Goal: Information Seeking & Learning: Learn about a topic

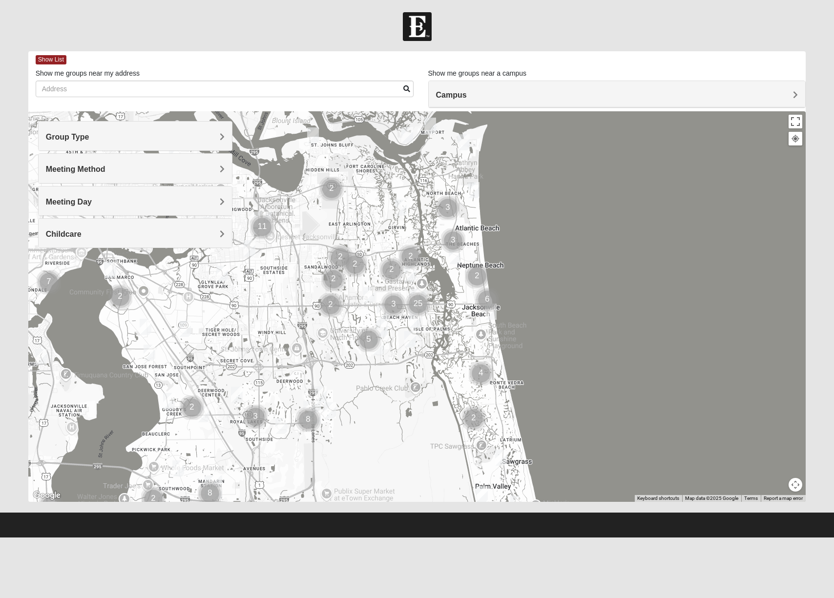
click at [87, 141] on span "Group Type" at bounding box center [67, 137] width 43 height 8
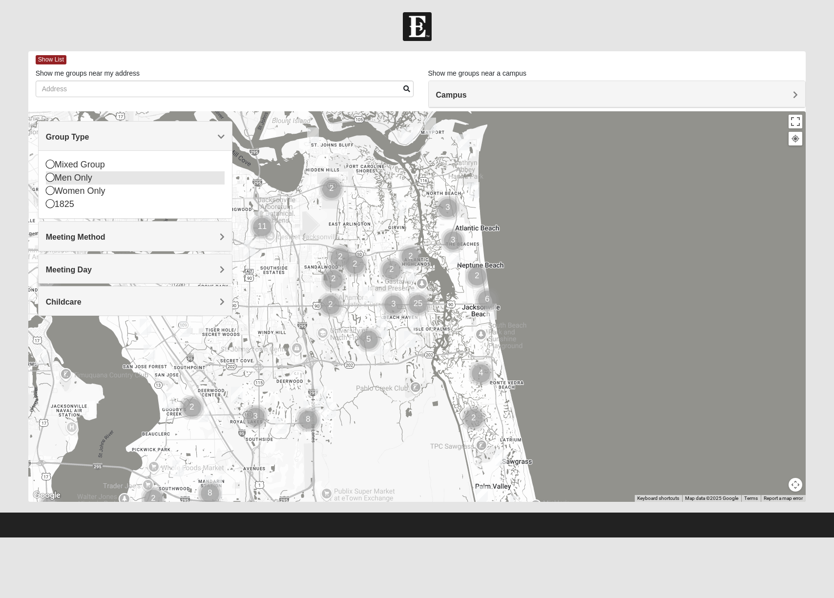
click at [71, 181] on div "Men Only" at bounding box center [135, 177] width 179 height 13
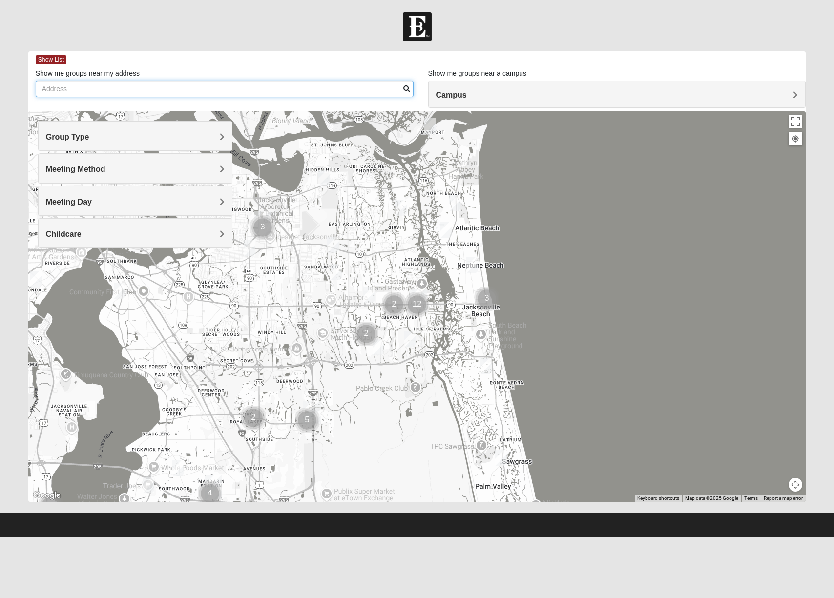
click at [135, 93] on input "Show me groups near my address" at bounding box center [225, 89] width 378 height 17
type input "[STREET_ADDRESS]"
click at [292, 60] on div "Show List" at bounding box center [421, 59] width 771 height 17
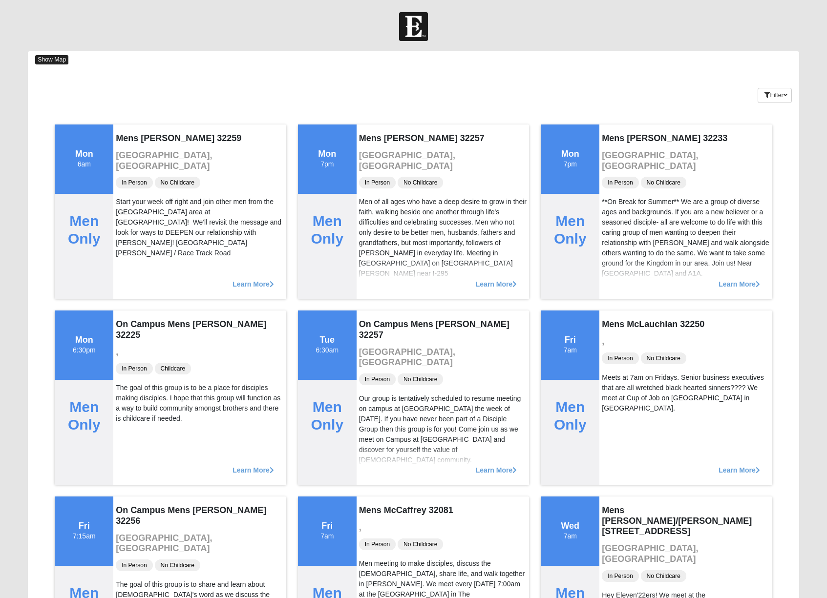
click at [45, 56] on span "Show Map" at bounding box center [51, 59] width 33 height 9
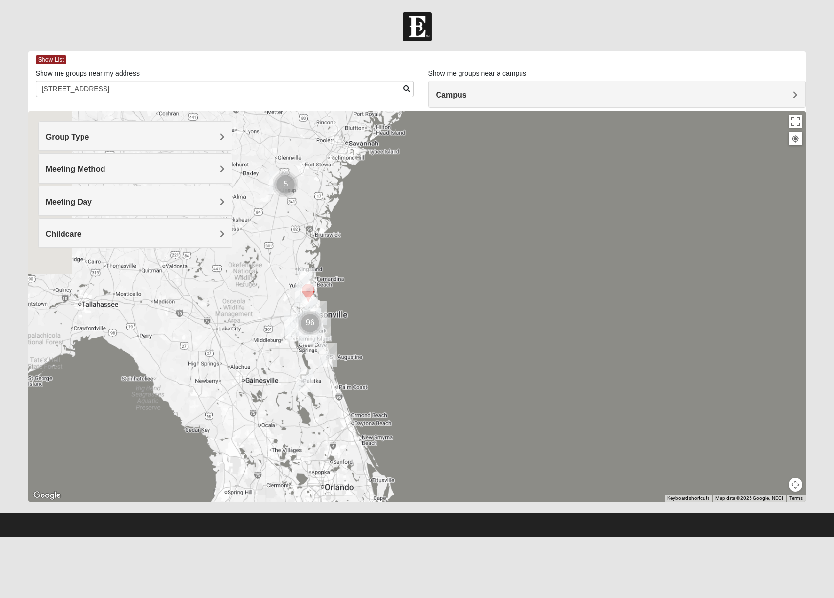
drag, startPoint x: 406, startPoint y: 362, endPoint x: 664, endPoint y: 210, distance: 299.3
click at [664, 210] on div at bounding box center [417, 306] width 778 height 391
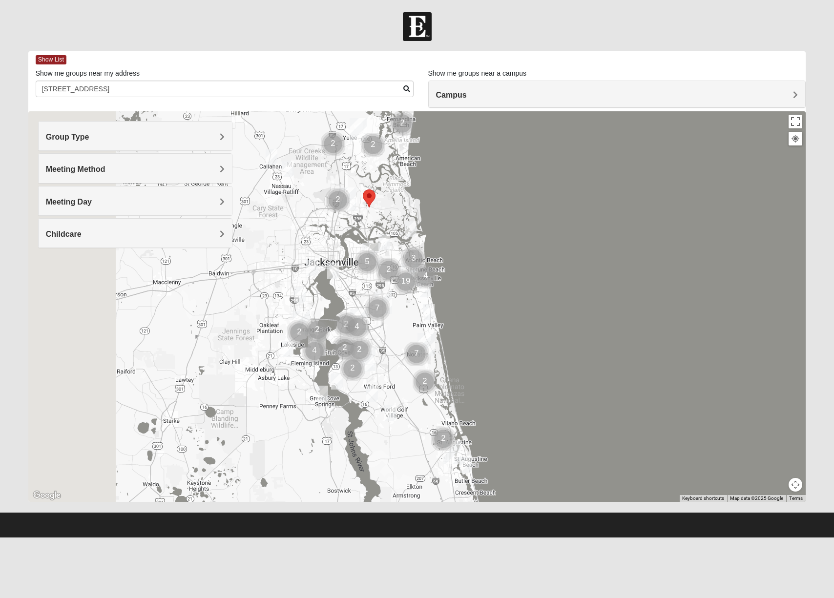
drag, startPoint x: 292, startPoint y: 300, endPoint x: 702, endPoint y: 304, distance: 410.8
click at [723, 308] on div at bounding box center [417, 306] width 778 height 391
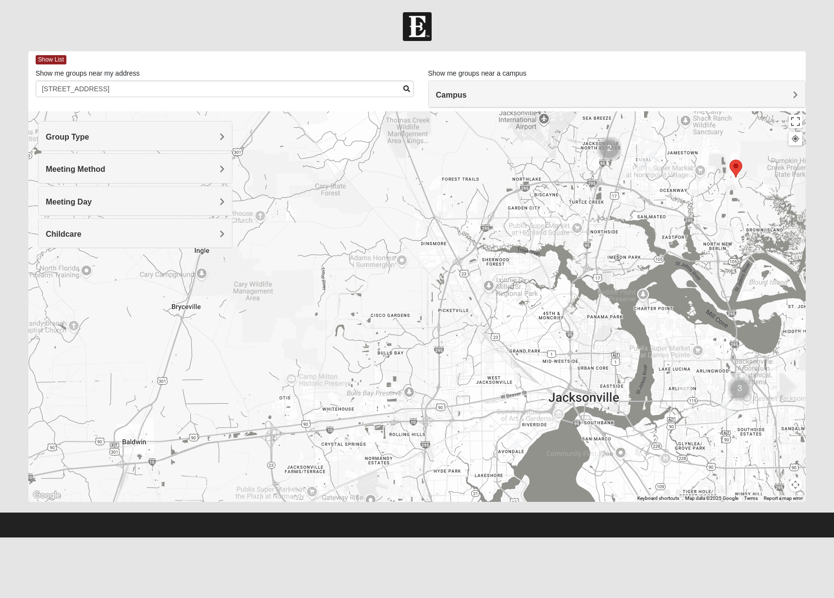
drag, startPoint x: 672, startPoint y: 216, endPoint x: 369, endPoint y: 367, distance: 338.2
click at [369, 367] on div at bounding box center [417, 306] width 778 height 391
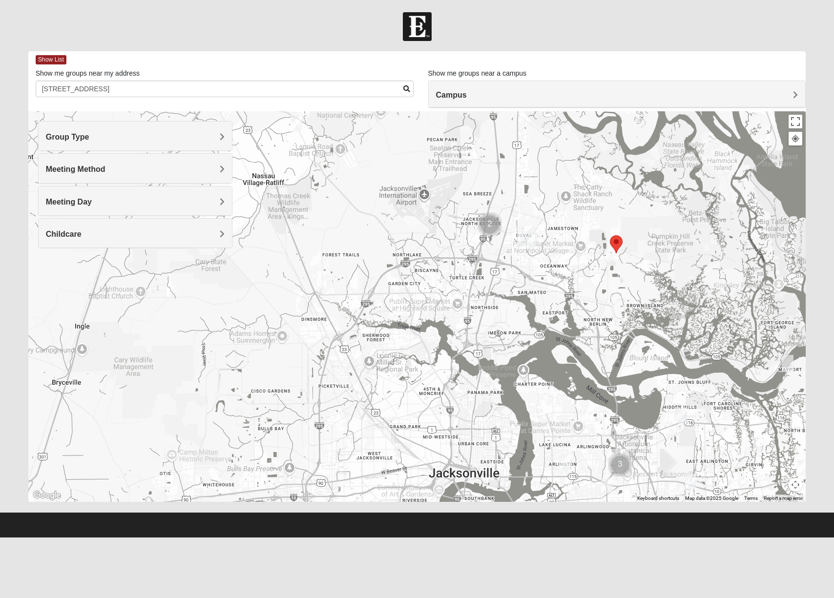
drag, startPoint x: 708, startPoint y: 231, endPoint x: 593, endPoint y: 299, distance: 133.4
click at [593, 299] on div at bounding box center [417, 306] width 778 height 391
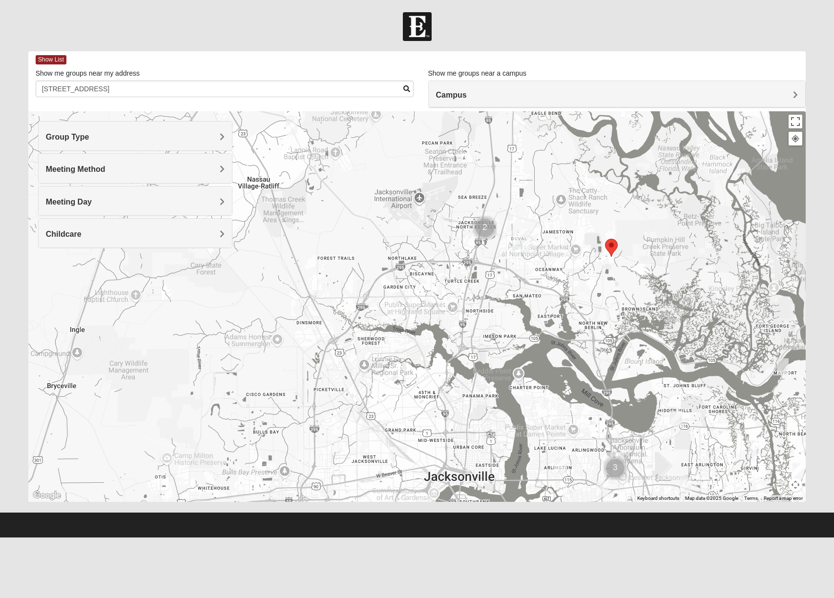
click at [605, 239] on area "Selected Address" at bounding box center [605, 239] width 0 height 0
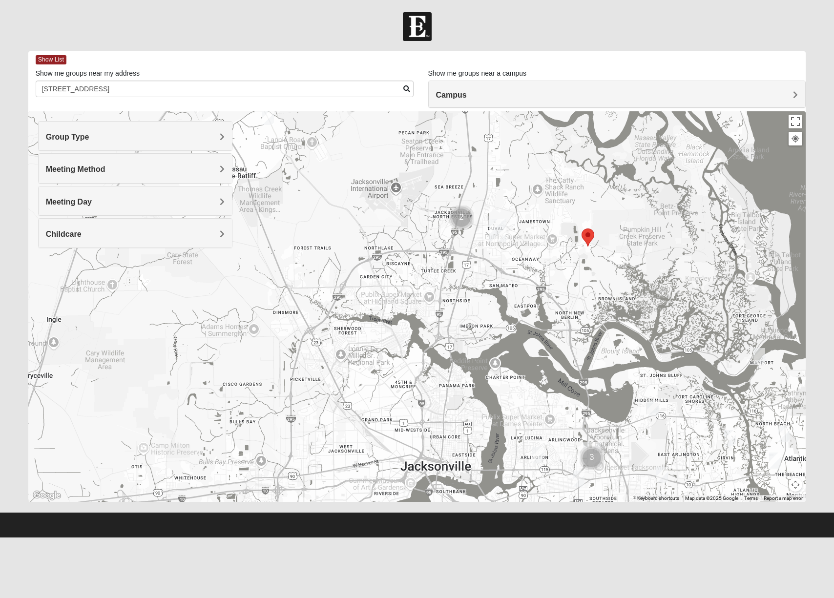
drag, startPoint x: 552, startPoint y: 282, endPoint x: 528, endPoint y: 271, distance: 26.4
click at [528, 271] on div at bounding box center [417, 306] width 778 height 391
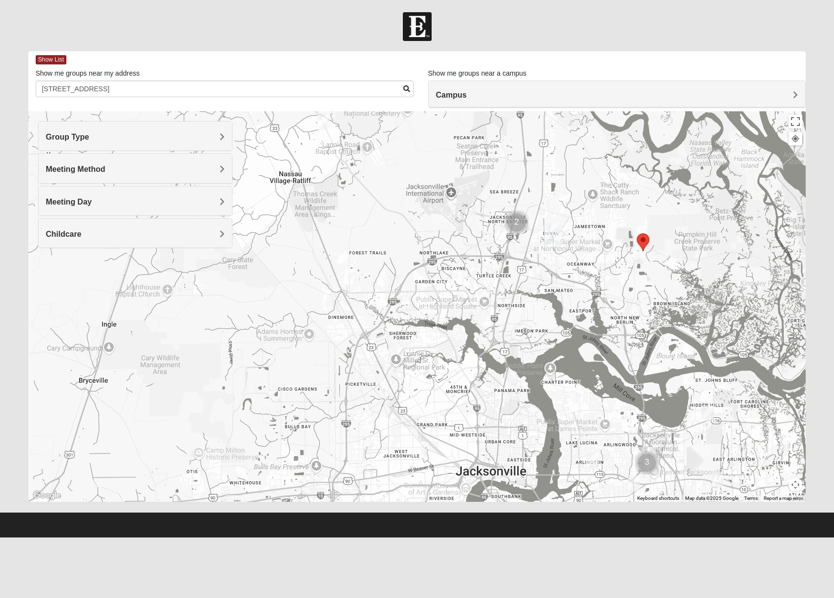
drag, startPoint x: 565, startPoint y: 268, endPoint x: 621, endPoint y: 273, distance: 56.9
click at [621, 273] on div at bounding box center [417, 306] width 778 height 391
click at [553, 231] on img "North Jax" at bounding box center [553, 235] width 18 height 23
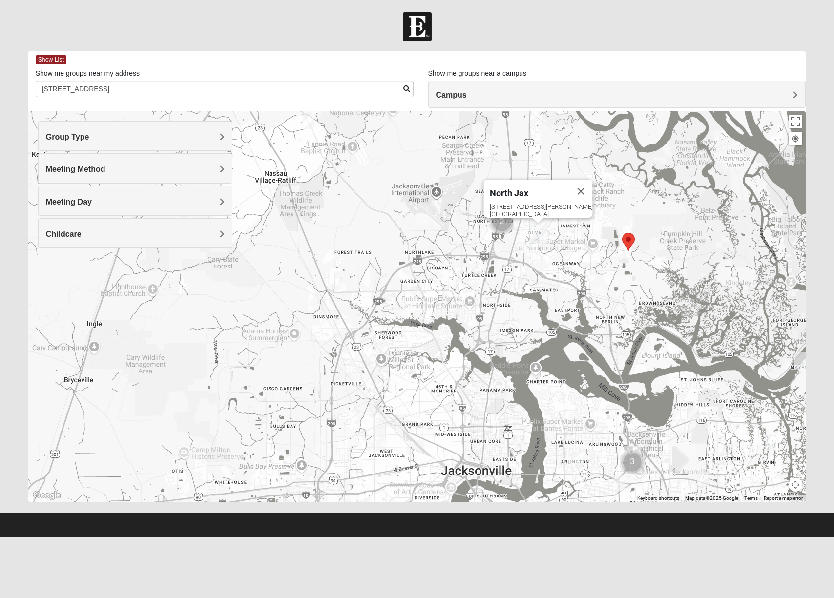
drag, startPoint x: 585, startPoint y: 294, endPoint x: 571, endPoint y: 294, distance: 13.7
click at [571, 294] on div "North Jax [STREET_ADDRESS][PERSON_NAME]" at bounding box center [417, 306] width 778 height 391
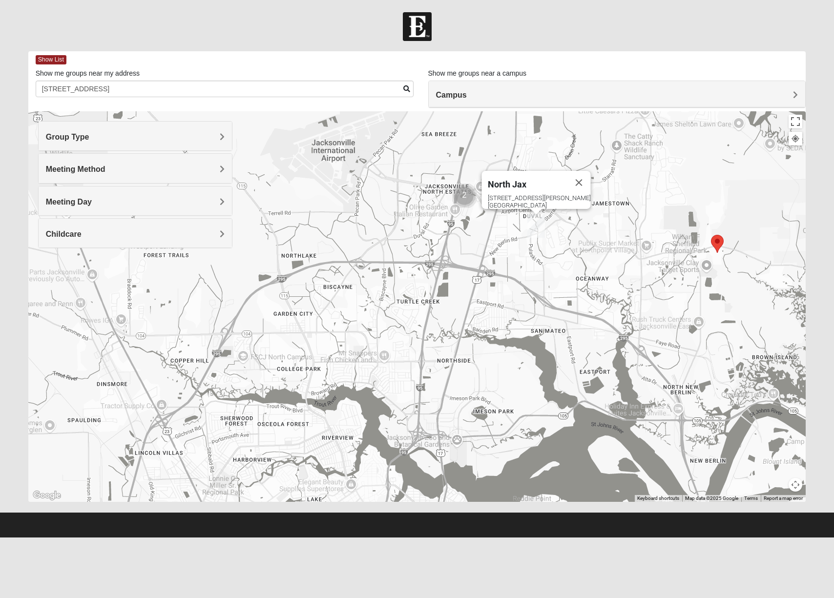
drag, startPoint x: 568, startPoint y: 238, endPoint x: 625, endPoint y: 279, distance: 70.0
click at [625, 279] on div "North Jax [STREET_ADDRESS][PERSON_NAME]" at bounding box center [417, 306] width 778 height 391
click at [568, 179] on button "Close" at bounding box center [579, 182] width 23 height 23
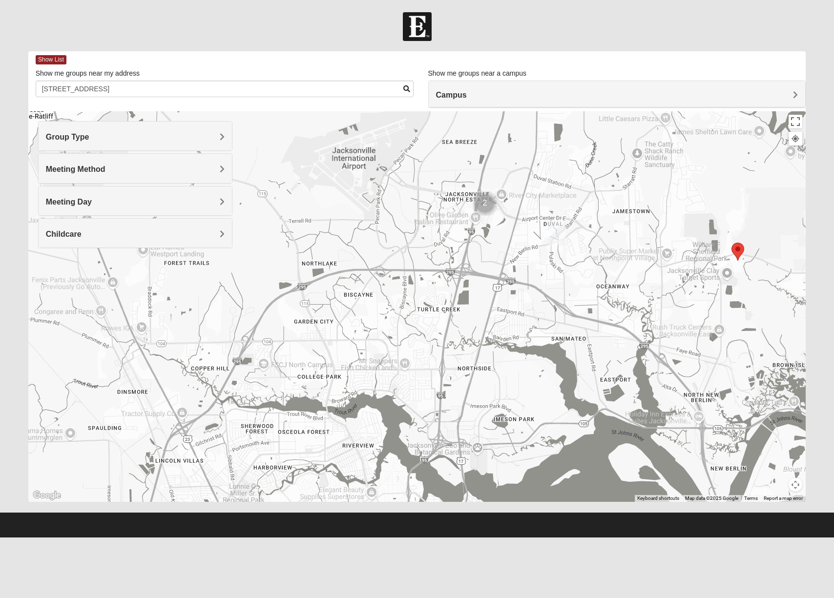
drag, startPoint x: 616, startPoint y: 277, endPoint x: 637, endPoint y: 286, distance: 23.0
click at [637, 286] on div at bounding box center [417, 306] width 778 height 391
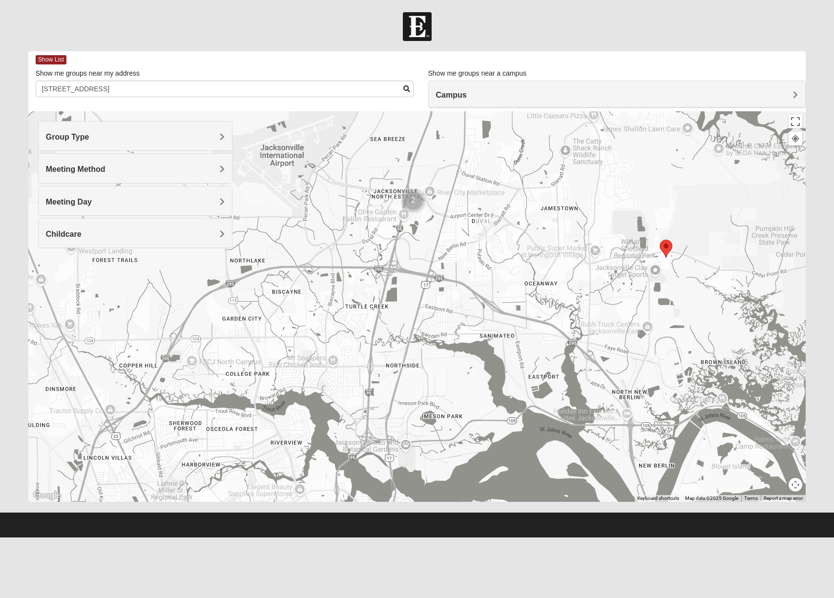
drag, startPoint x: 666, startPoint y: 282, endPoint x: 589, endPoint y: 279, distance: 77.7
click at [589, 279] on div at bounding box center [417, 306] width 778 height 391
click at [416, 202] on img "Cluster of 2 groups" at bounding box center [413, 201] width 24 height 24
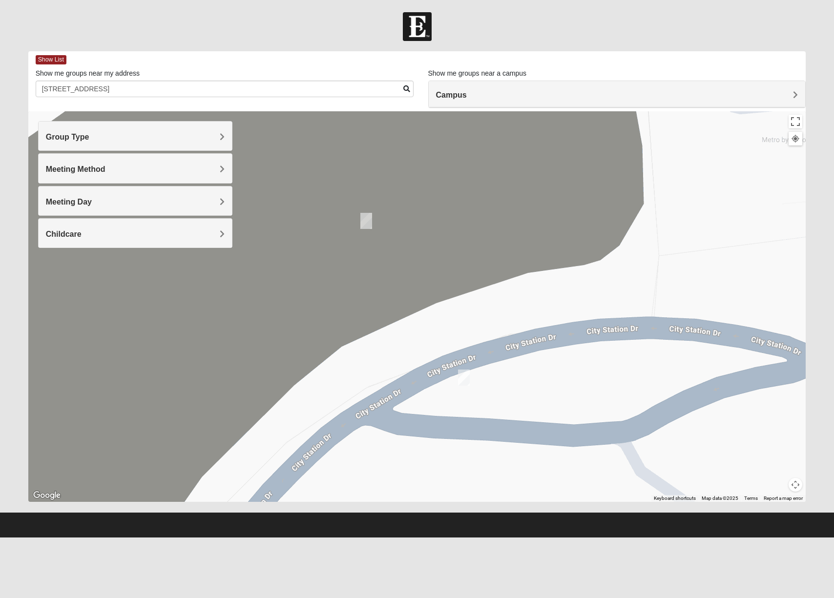
click at [465, 380] on img "Mens Ziller 32218" at bounding box center [464, 378] width 12 height 16
click at [410, 351] on span "Learn More" at bounding box center [406, 356] width 41 height 10
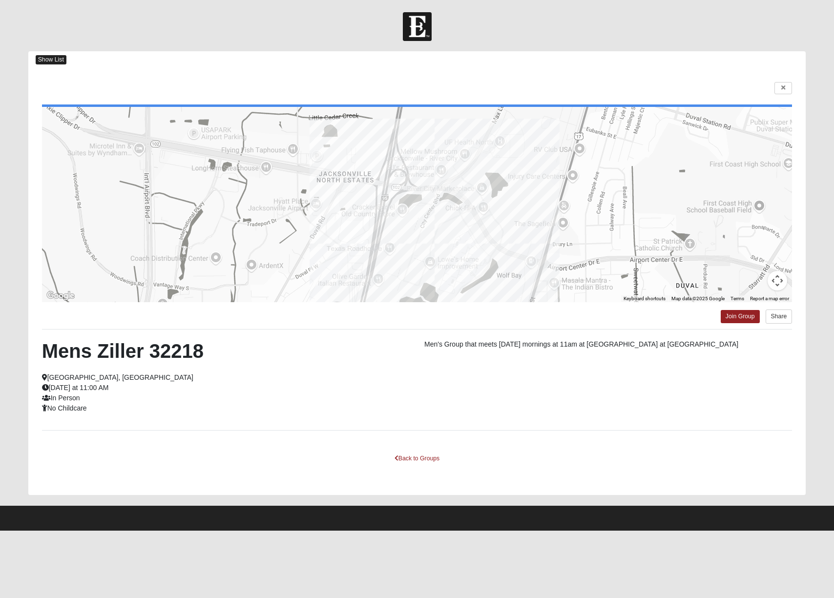
click at [50, 56] on span "Show List" at bounding box center [51, 59] width 31 height 9
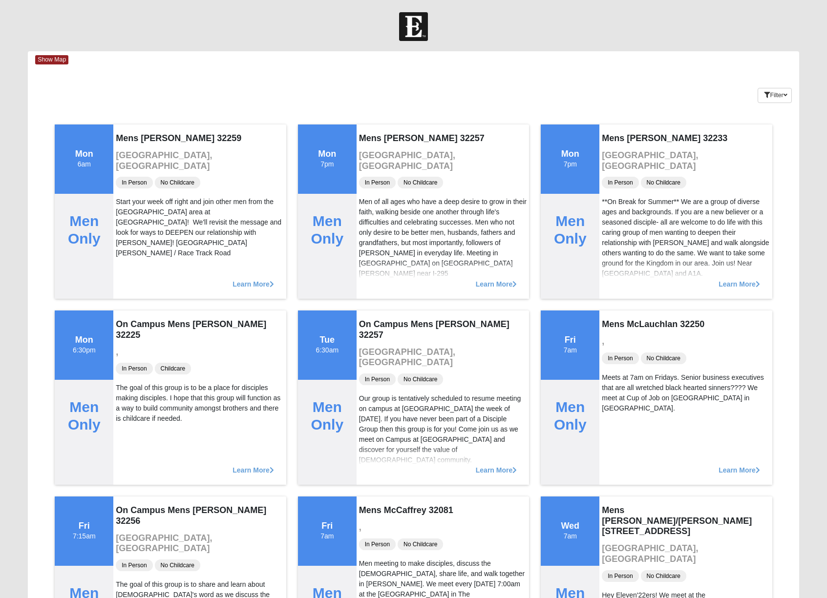
click at [52, 64] on span "Show Map" at bounding box center [51, 59] width 33 height 9
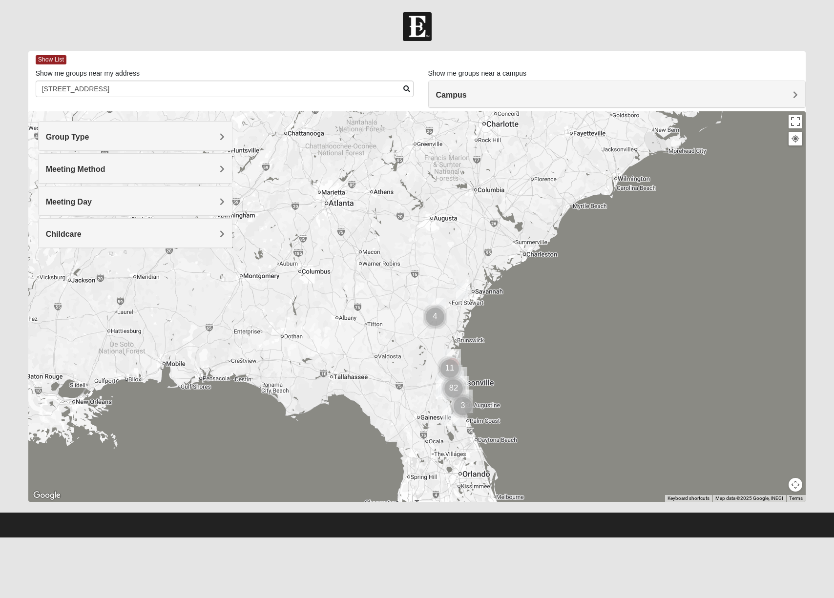
drag, startPoint x: 439, startPoint y: 317, endPoint x: 547, endPoint y: 245, distance: 129.8
click at [546, 247] on div at bounding box center [417, 306] width 778 height 391
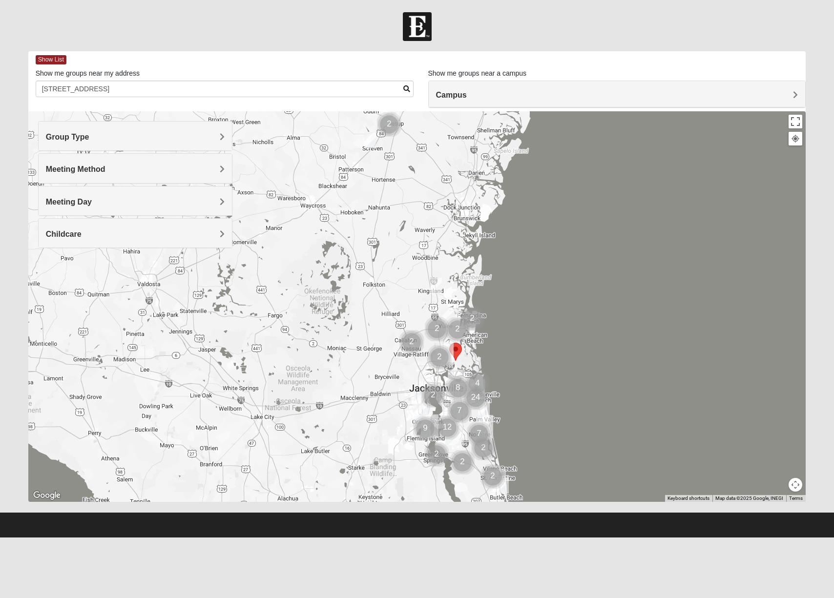
drag, startPoint x: 323, startPoint y: 280, endPoint x: 529, endPoint y: 153, distance: 242.8
click at [529, 148] on div at bounding box center [417, 306] width 778 height 391
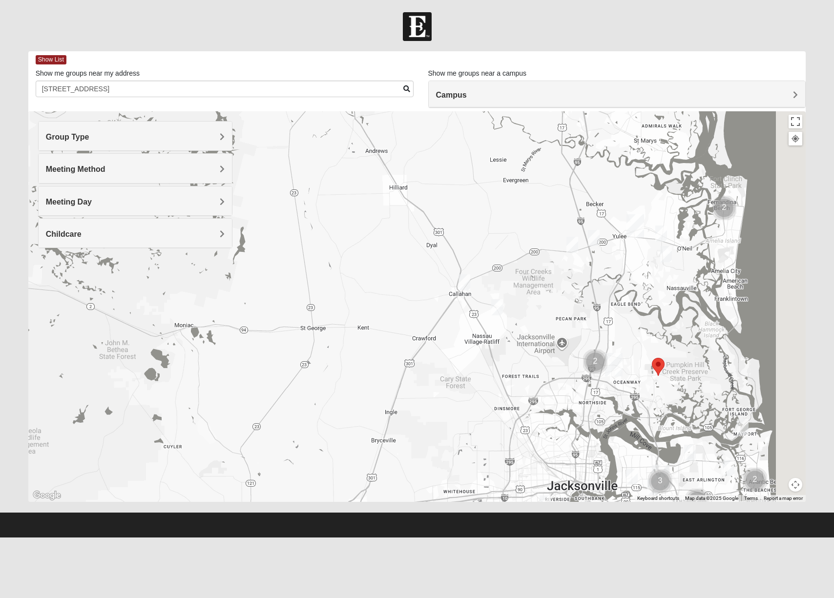
drag, startPoint x: 535, startPoint y: 346, endPoint x: 424, endPoint y: 172, distance: 205.6
click at [424, 172] on div at bounding box center [417, 306] width 778 height 391
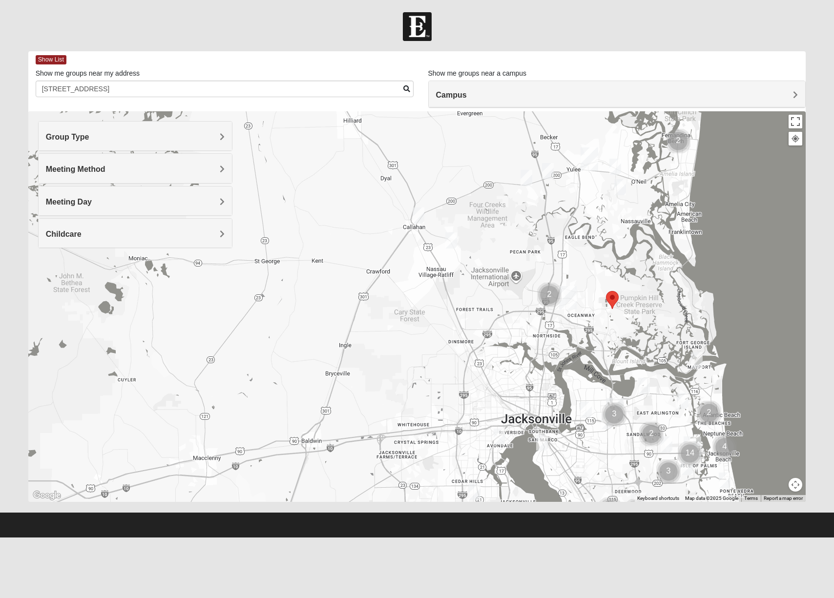
drag, startPoint x: 465, startPoint y: 209, endPoint x: 517, endPoint y: 261, distance: 73.6
click at [517, 261] on div at bounding box center [417, 306] width 778 height 391
click at [696, 360] on img "Mens Dunckel 32233" at bounding box center [697, 360] width 12 height 16
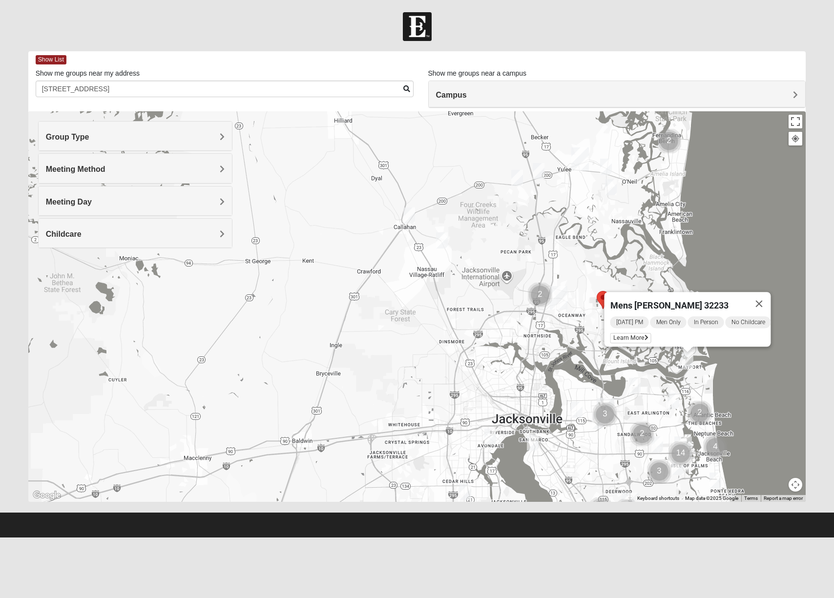
click at [634, 385] on img "Mens Mendonsa 32225" at bounding box center [635, 386] width 12 height 16
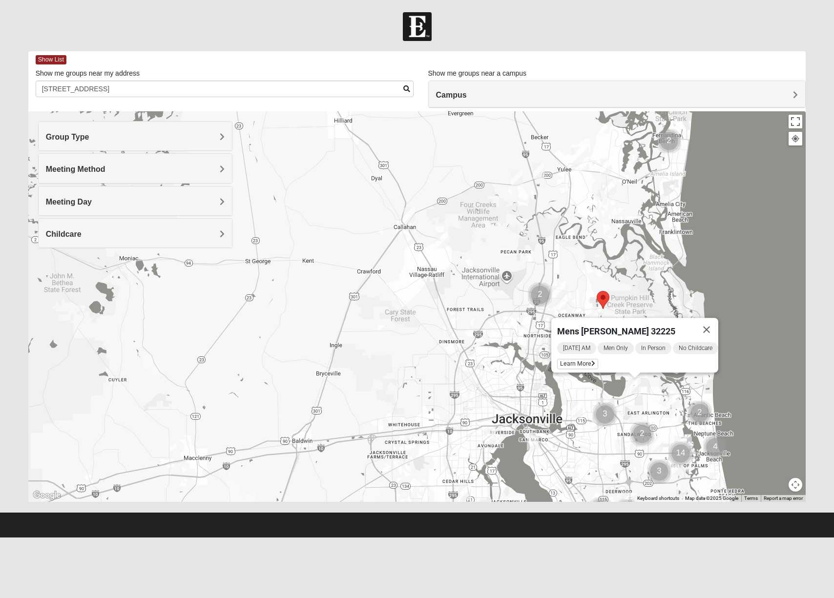
click at [612, 188] on img "Mens Strickenburg 32097" at bounding box center [611, 187] width 12 height 16
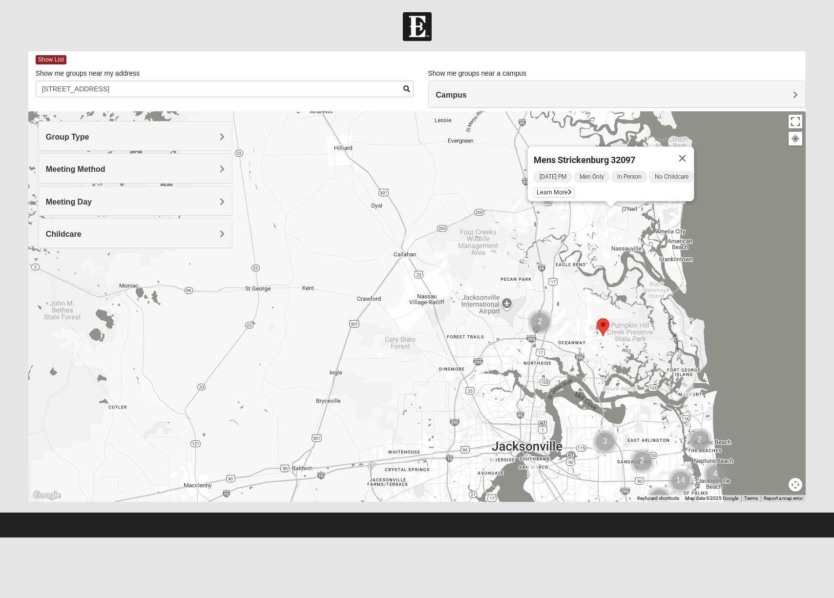
click at [515, 260] on div "Mens Strickenburg 32097 [DATE] PM Men Only In Person No Childcare Learn More" at bounding box center [417, 306] width 778 height 391
click at [690, 151] on button "Close" at bounding box center [682, 158] width 23 height 23
click at [606, 193] on img "Mens Lane 32034" at bounding box center [606, 194] width 12 height 16
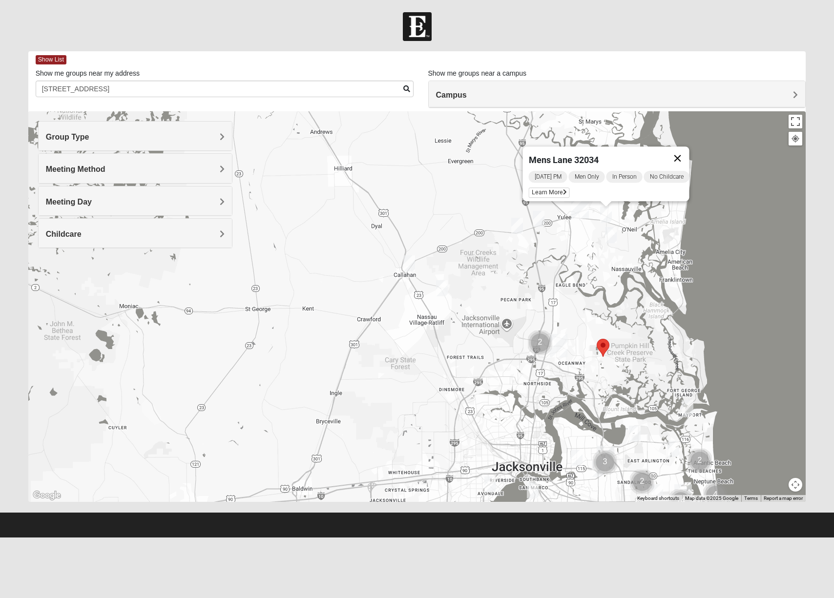
click at [684, 153] on button "Close" at bounding box center [677, 158] width 23 height 23
click at [516, 221] on img "Mens Evans 32097" at bounding box center [517, 226] width 12 height 16
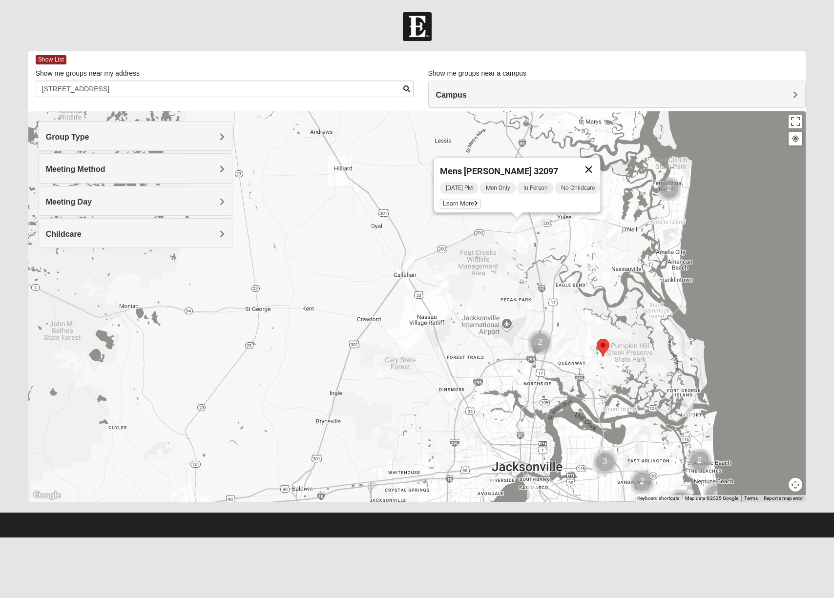
click at [598, 163] on button "Close" at bounding box center [588, 169] width 23 height 23
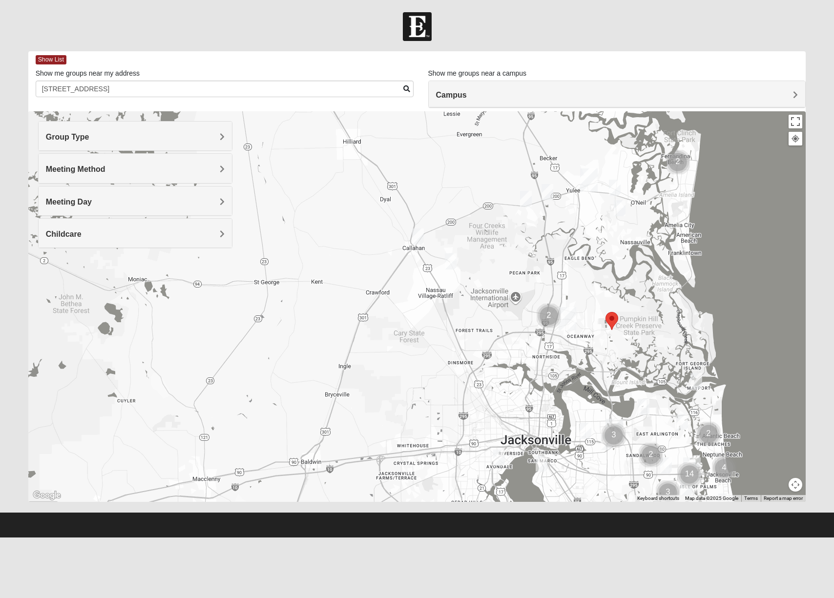
drag, startPoint x: 510, startPoint y: 303, endPoint x: 535, endPoint y: 248, distance: 60.1
click at [534, 248] on div "To navigate, press the arrow keys." at bounding box center [417, 306] width 778 height 391
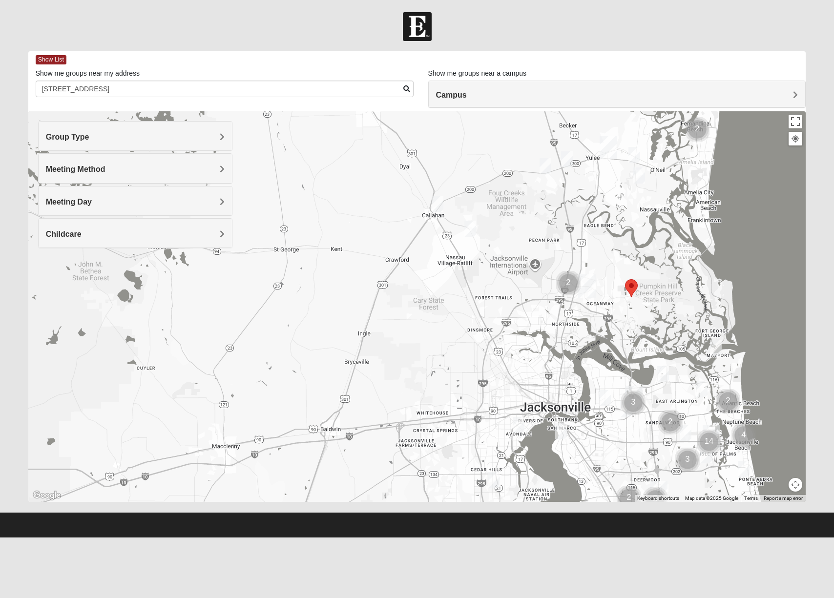
click at [473, 229] on img "Mens Batte 32011" at bounding box center [471, 229] width 12 height 16
click at [548, 165] on button "Close" at bounding box center [541, 172] width 23 height 23
click at [438, 204] on img "Mens Burt 32011" at bounding box center [438, 204] width 12 height 16
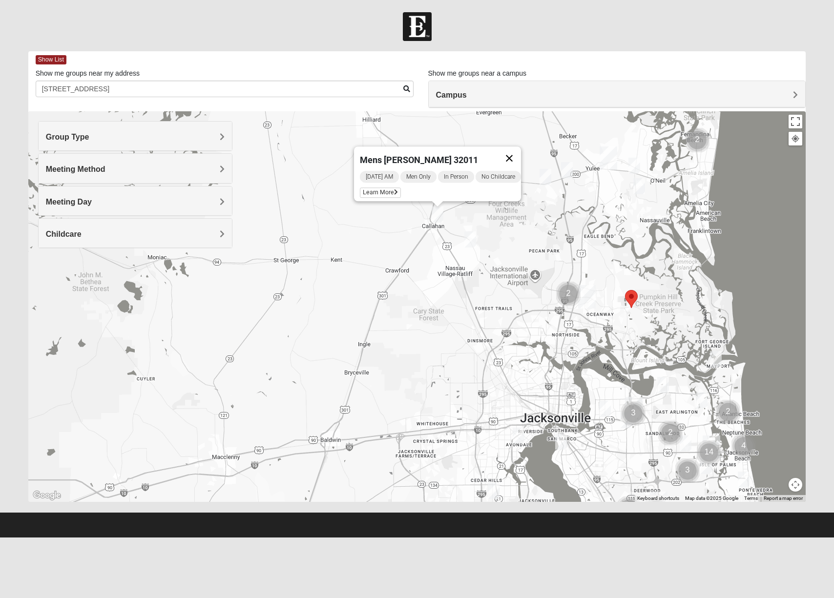
click at [513, 149] on button "Close" at bounding box center [509, 158] width 23 height 23
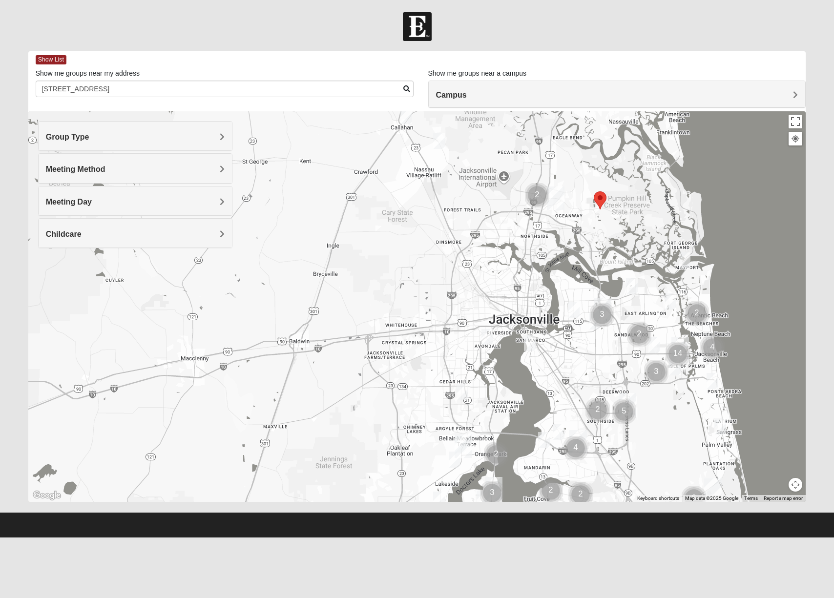
drag, startPoint x: 534, startPoint y: 294, endPoint x: 504, endPoint y: 197, distance: 101.3
click at [503, 195] on div at bounding box center [417, 306] width 778 height 391
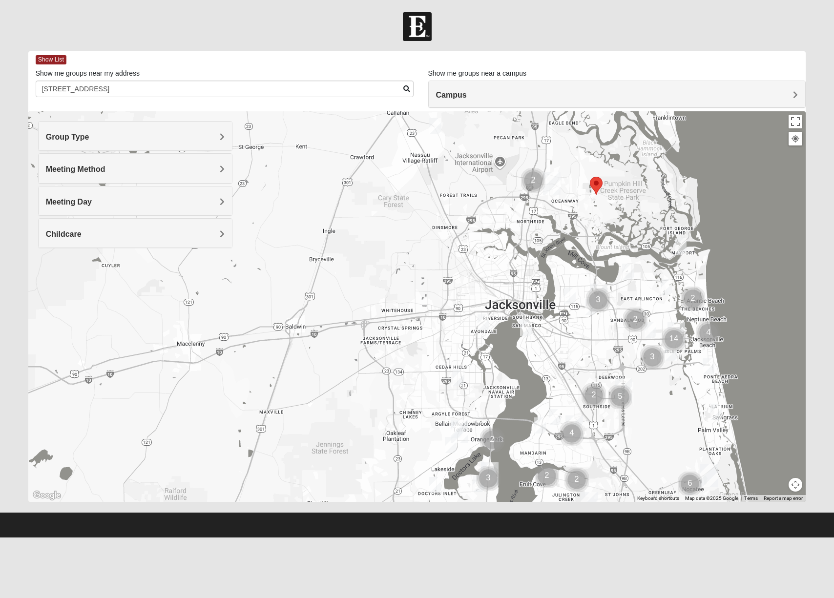
click at [484, 322] on img "Mens Duncil 32205" at bounding box center [484, 323] width 12 height 16
click at [562, 258] on button "Close" at bounding box center [555, 265] width 23 height 23
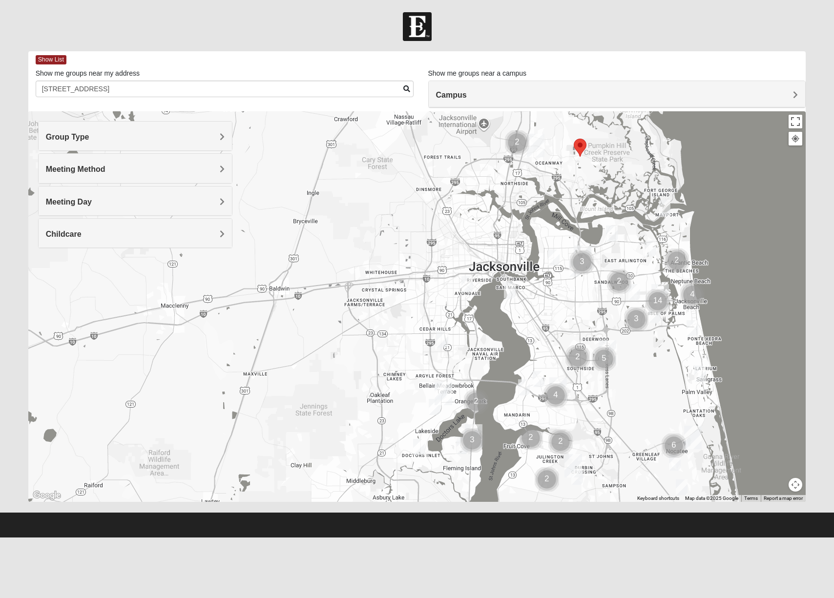
drag, startPoint x: 582, startPoint y: 254, endPoint x: 539, endPoint y: 200, distance: 69.6
click at [539, 200] on div at bounding box center [417, 306] width 778 height 391
